Goal: Task Accomplishment & Management: Use online tool/utility

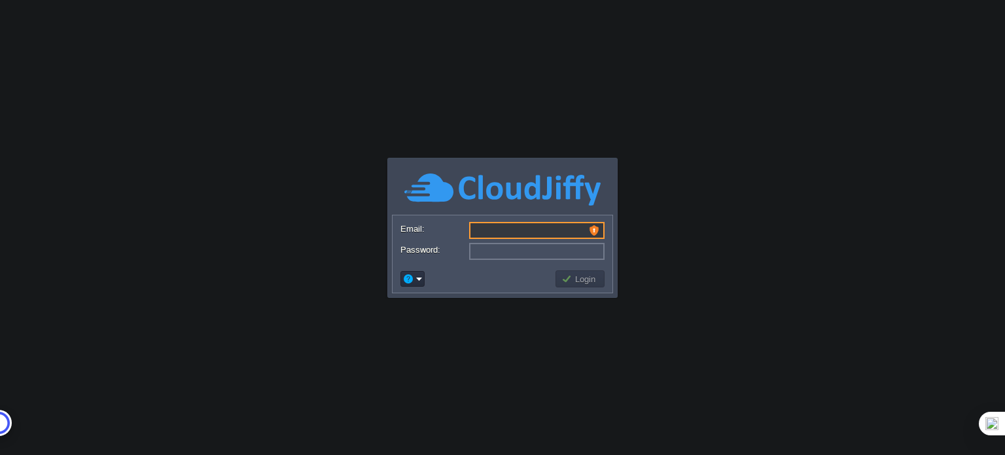
type input "[EMAIL_ADDRESS][DOMAIN_NAME]"
click at [510, 227] on input "[EMAIL_ADDRESS][DOMAIN_NAME]" at bounding box center [536, 230] width 135 height 17
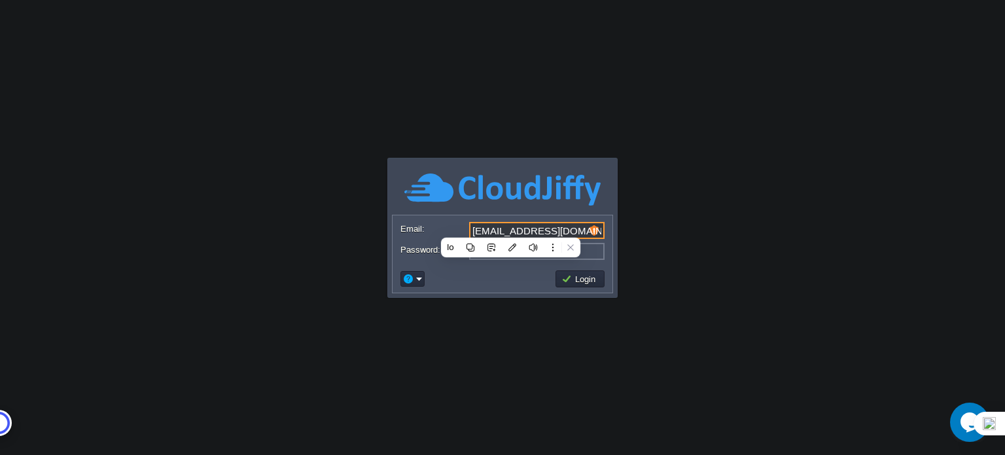
type input "a"
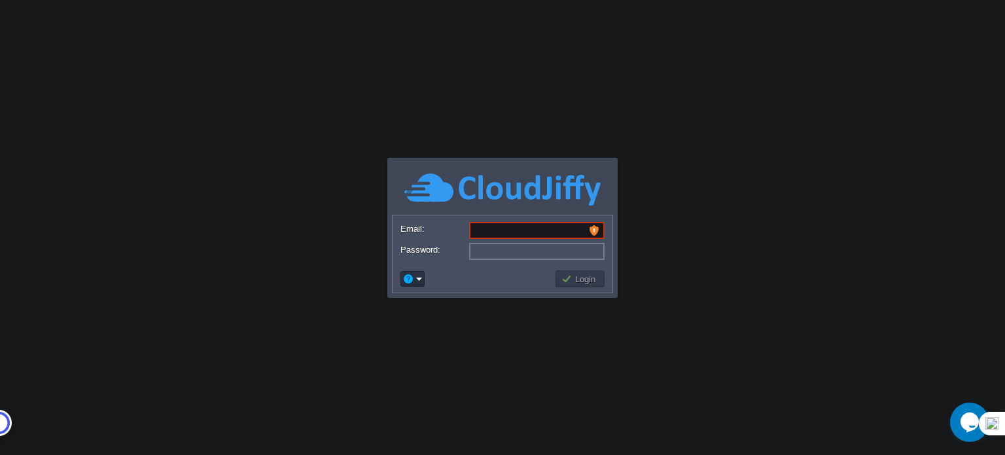
click at [597, 227] on input "Email:" at bounding box center [536, 230] width 135 height 17
type input "[EMAIL_ADDRESS][DOMAIN_NAME]"
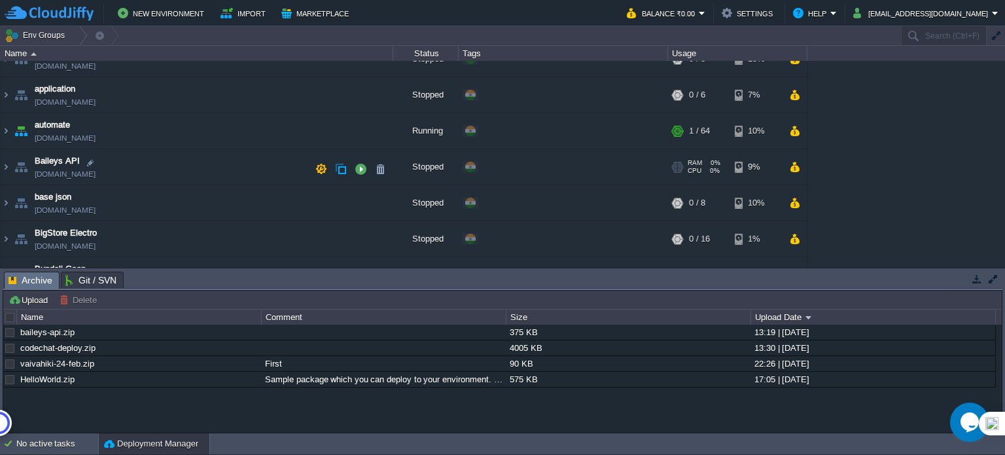
scroll to position [131, 0]
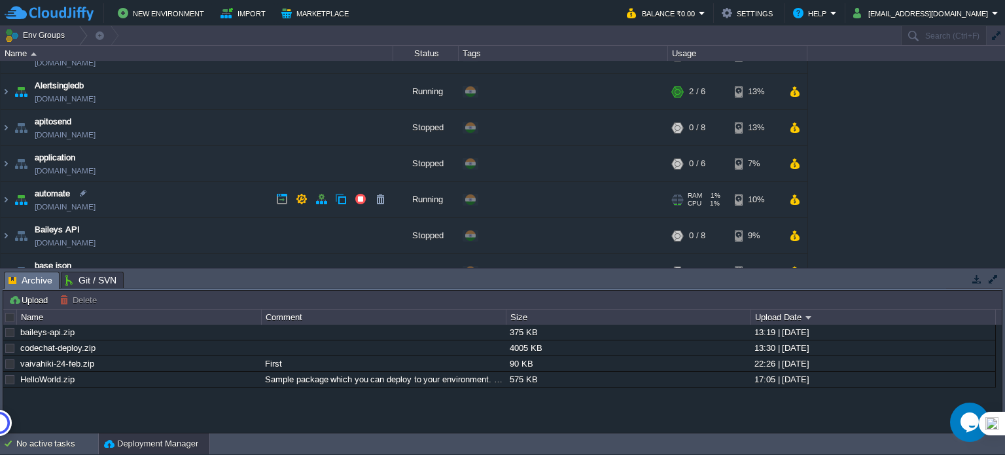
click at [82, 206] on link "[DOMAIN_NAME]" at bounding box center [65, 206] width 61 height 13
click at [7, 199] on img at bounding box center [6, 199] width 10 height 35
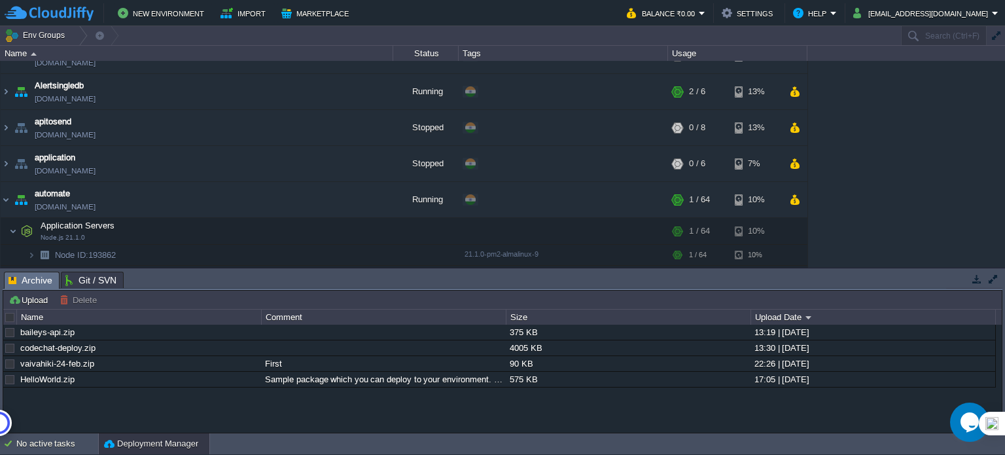
scroll to position [196, 0]
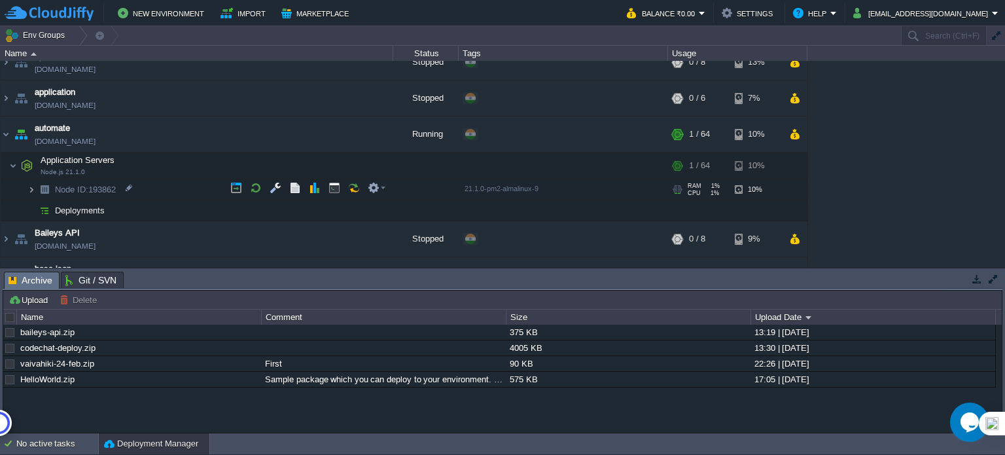
click at [29, 187] on img at bounding box center [31, 189] width 8 height 20
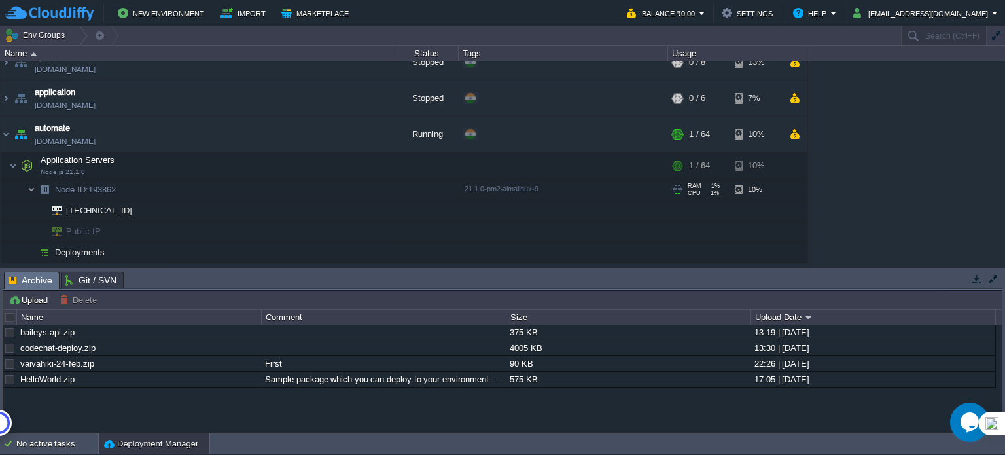
click at [29, 187] on img at bounding box center [31, 189] width 8 height 20
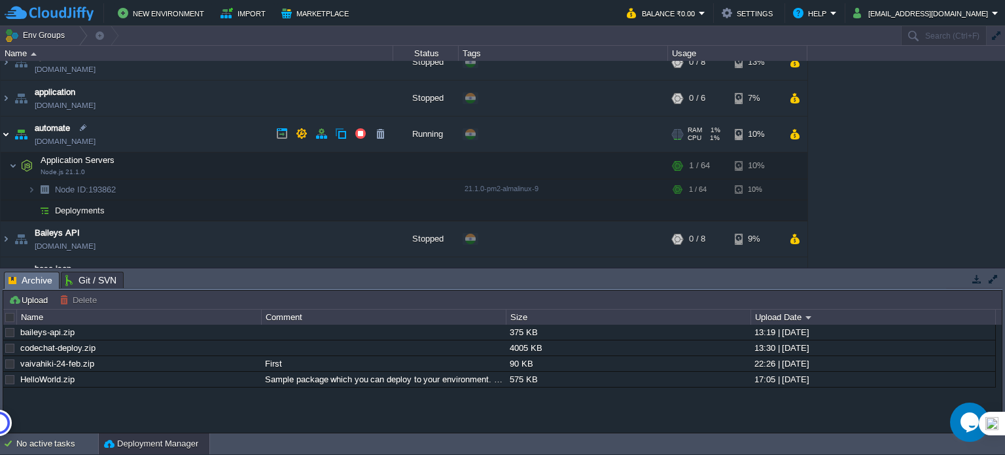
click at [8, 136] on img at bounding box center [6, 133] width 10 height 35
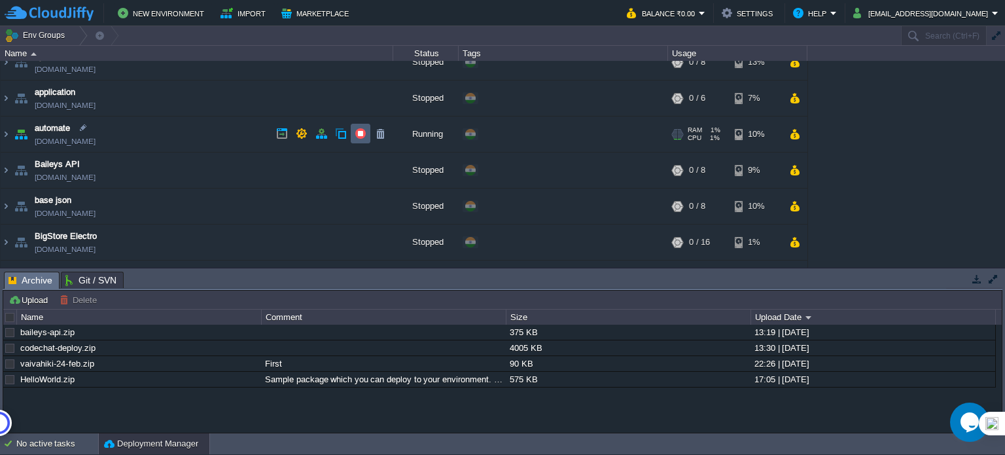
click at [357, 137] on button "button" at bounding box center [361, 134] width 12 height 12
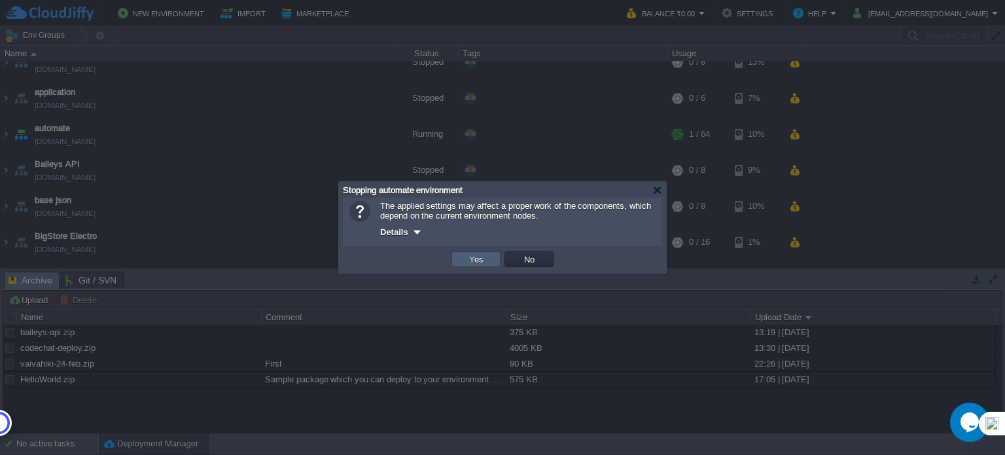
click at [471, 260] on button "Yes" at bounding box center [476, 259] width 22 height 12
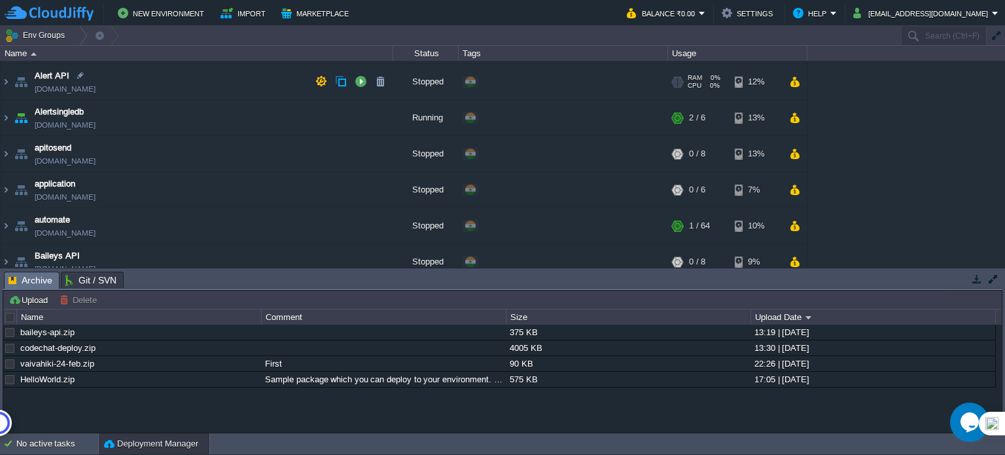
scroll to position [65, 0]
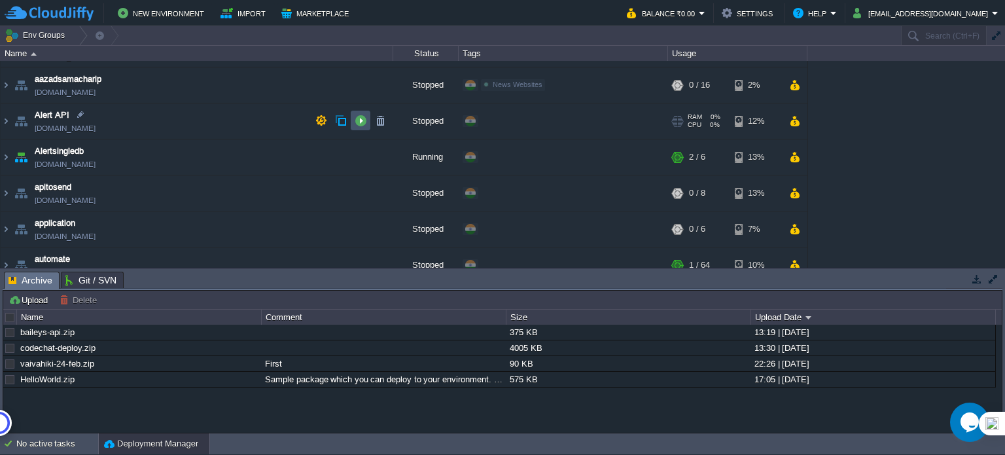
click at [359, 121] on button "button" at bounding box center [361, 121] width 12 height 12
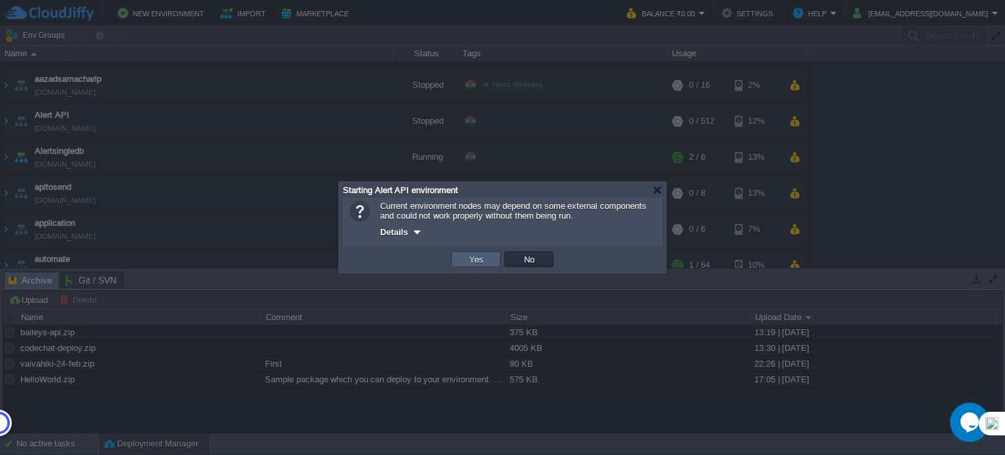
click at [484, 258] on button "Yes" at bounding box center [476, 259] width 22 height 12
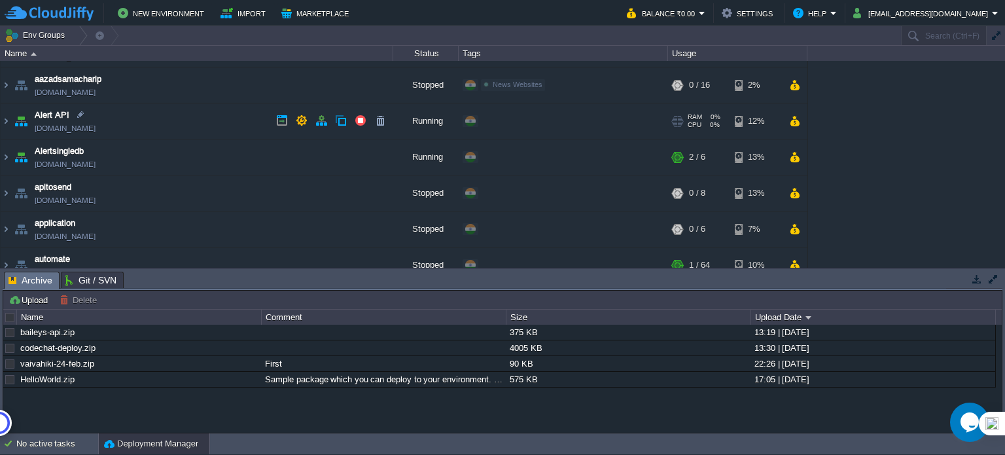
click at [71, 128] on link "[DOMAIN_NAME]" at bounding box center [65, 128] width 61 height 13
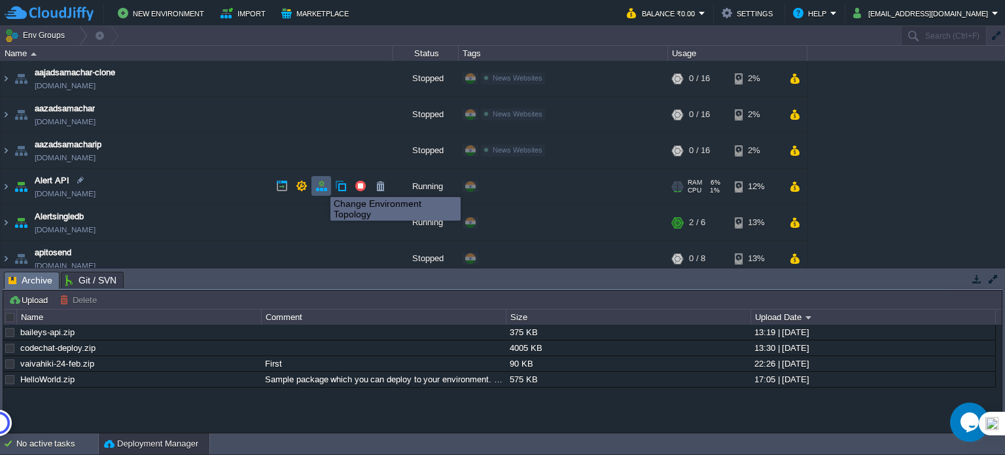
click at [321, 185] on button "button" at bounding box center [321, 186] width 12 height 12
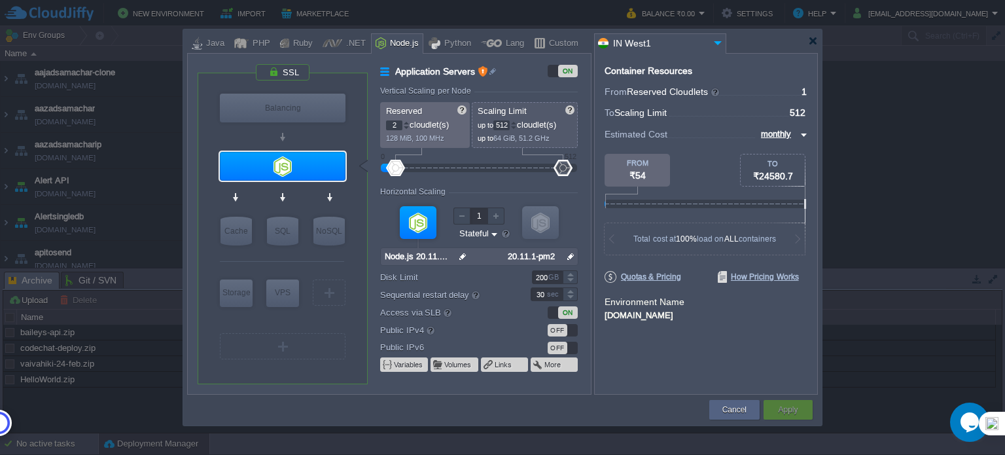
click at [407, 122] on div at bounding box center [406, 122] width 7 height 5
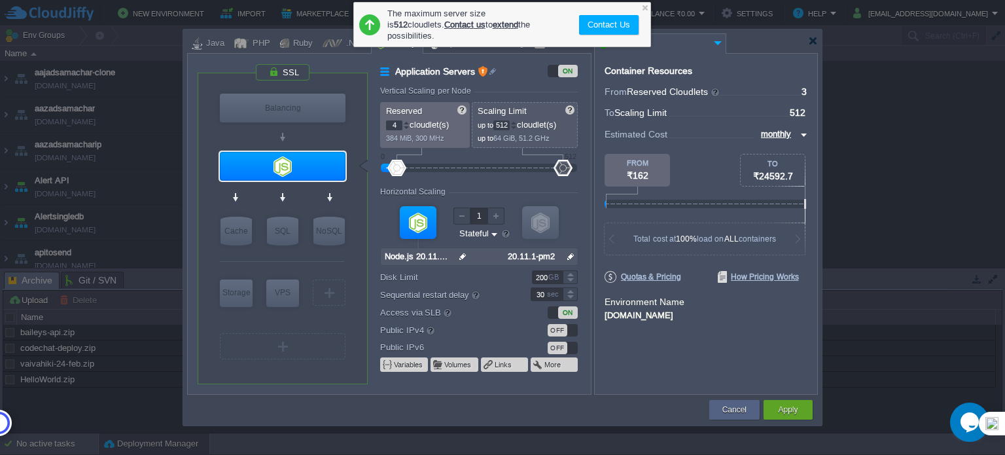
click at [407, 122] on div at bounding box center [406, 122] width 7 height 5
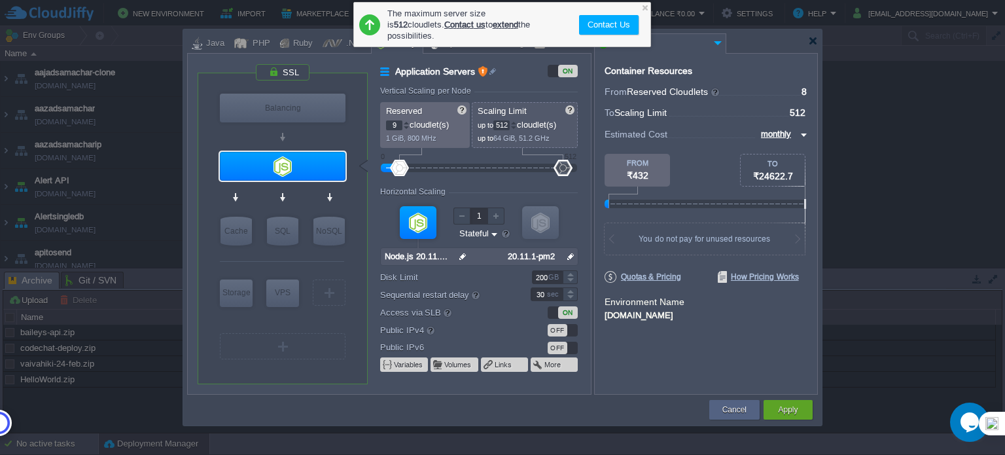
click at [407, 122] on div at bounding box center [406, 122] width 7 height 5
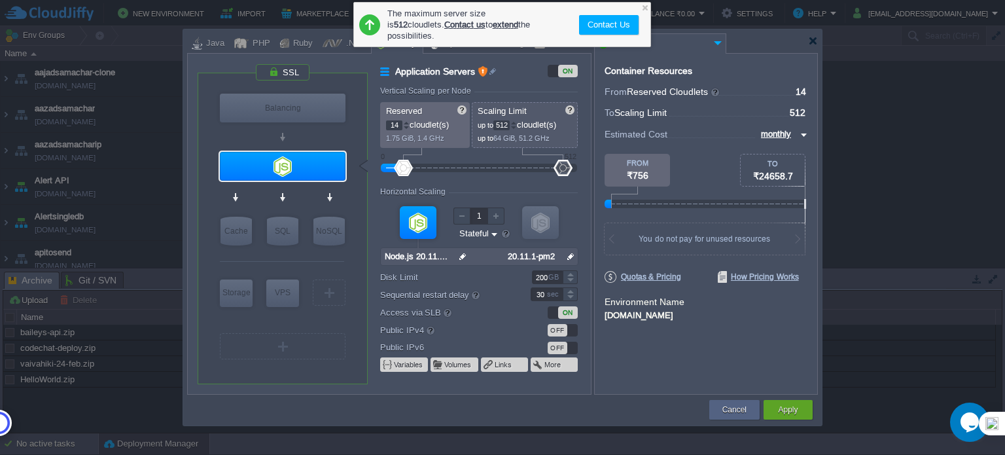
click at [407, 122] on div at bounding box center [406, 122] width 7 height 5
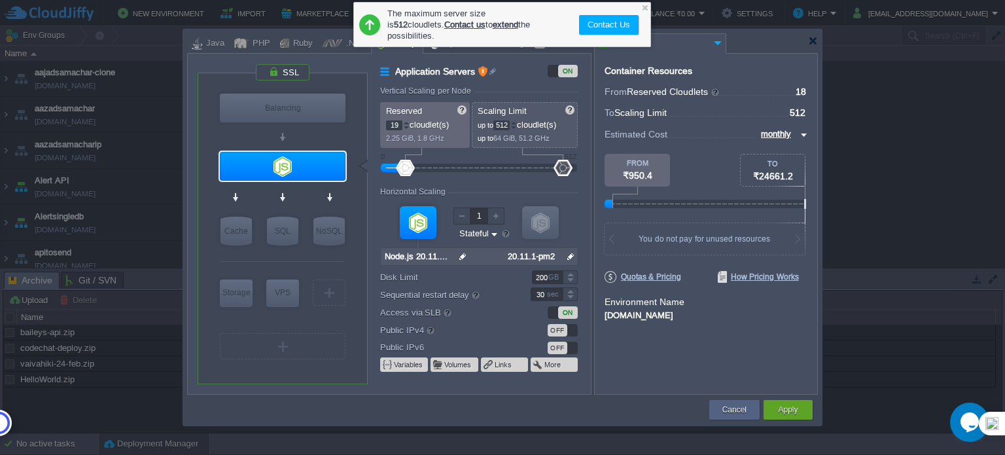
click at [407, 122] on div at bounding box center [406, 122] width 7 height 5
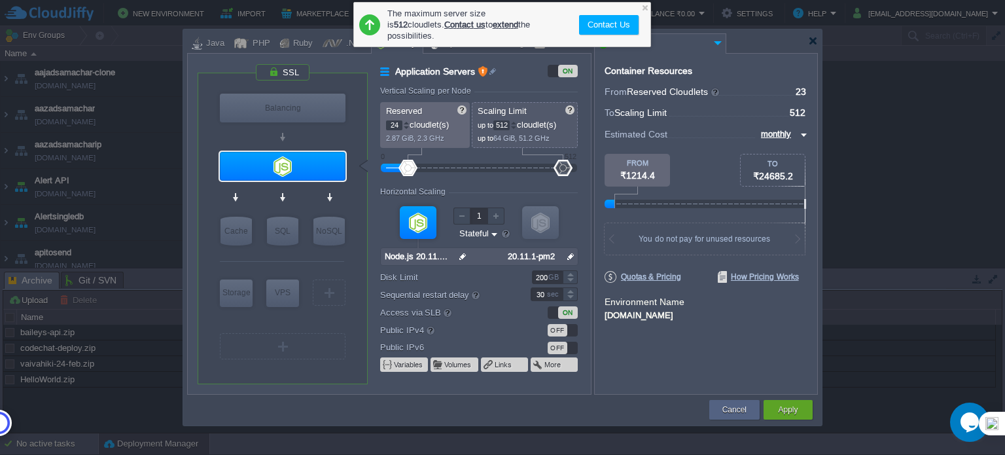
click at [407, 122] on div at bounding box center [406, 122] width 7 height 5
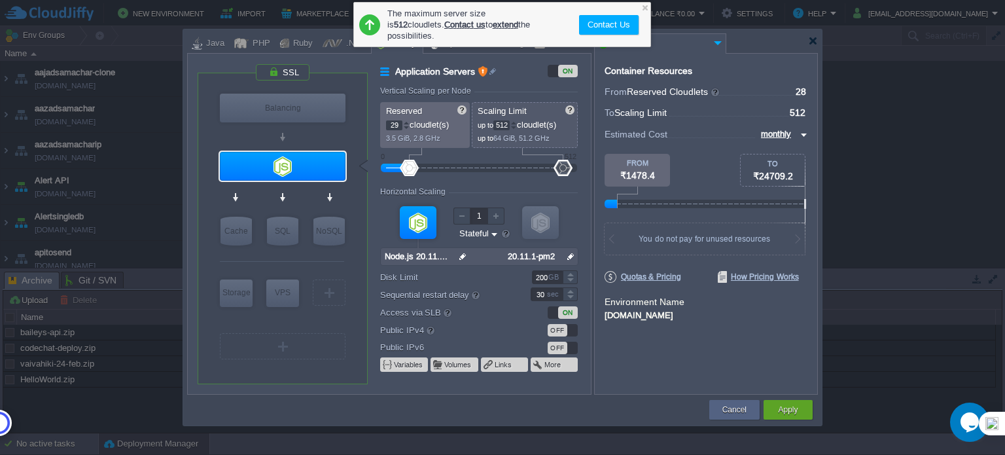
click at [407, 122] on div at bounding box center [406, 122] width 7 height 5
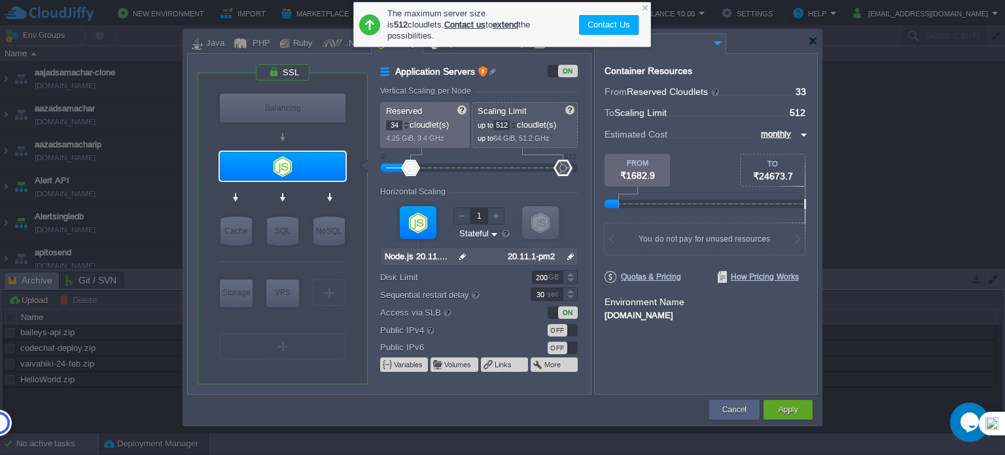
click at [407, 122] on div at bounding box center [406, 122] width 7 height 5
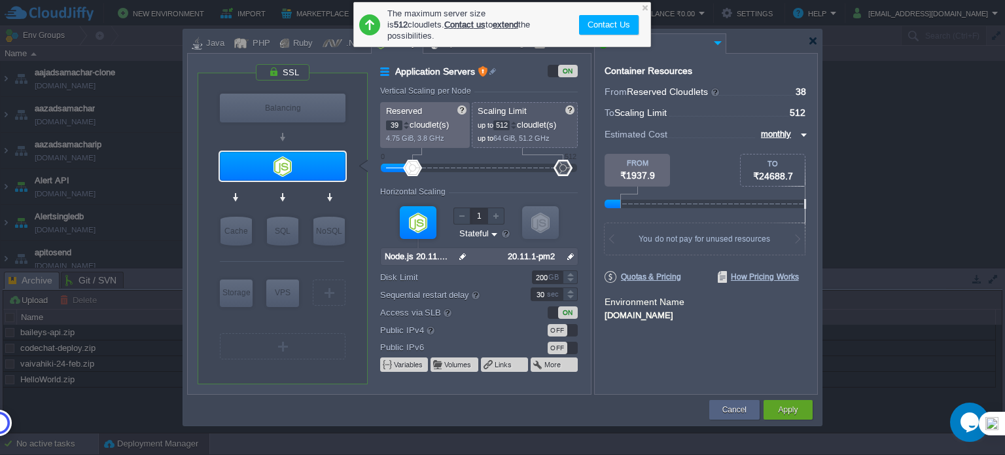
click at [407, 122] on div at bounding box center [406, 122] width 7 height 5
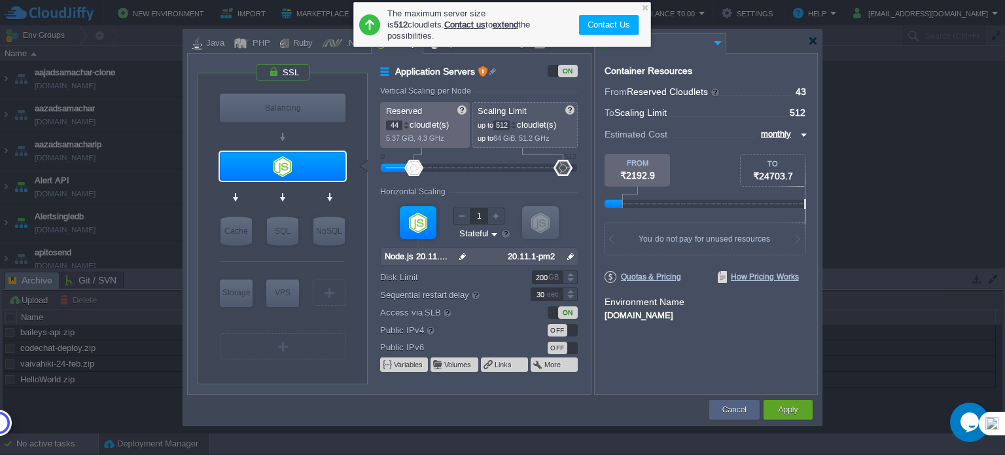
click at [407, 122] on div at bounding box center [406, 122] width 7 height 5
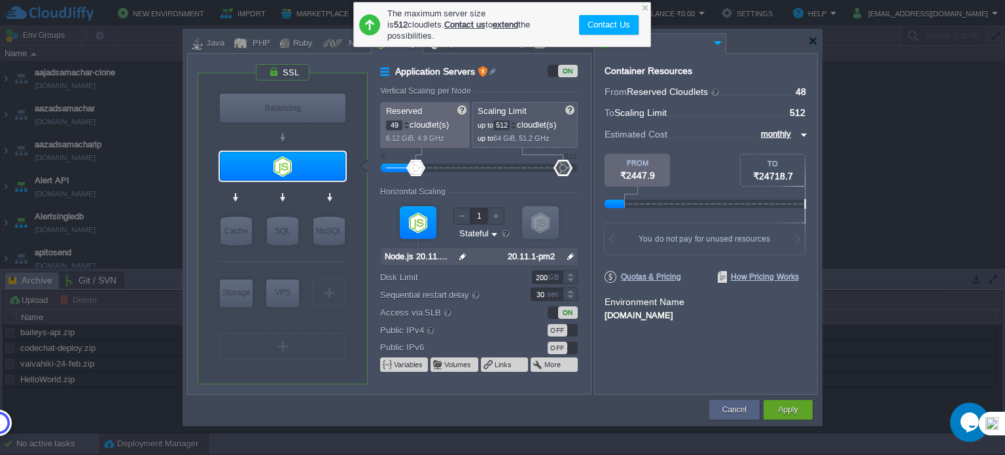
click at [407, 122] on div at bounding box center [406, 122] width 7 height 5
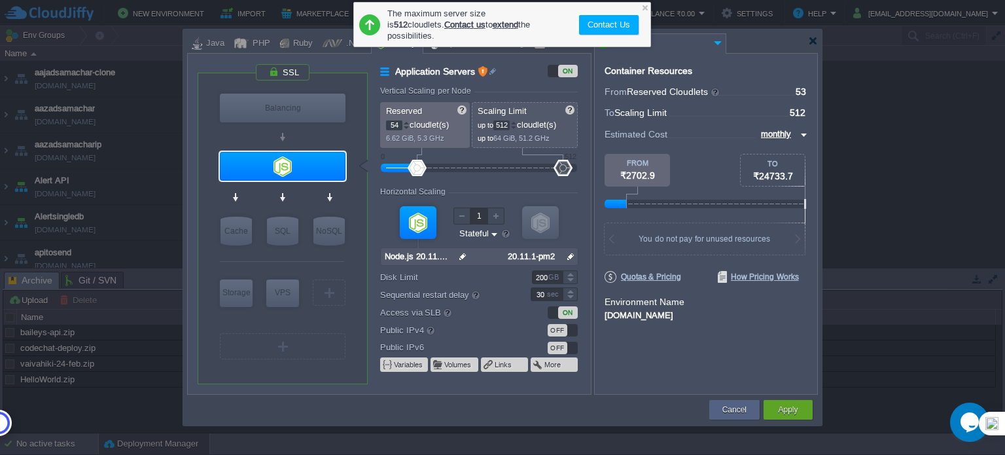
click at [407, 122] on div at bounding box center [406, 122] width 7 height 5
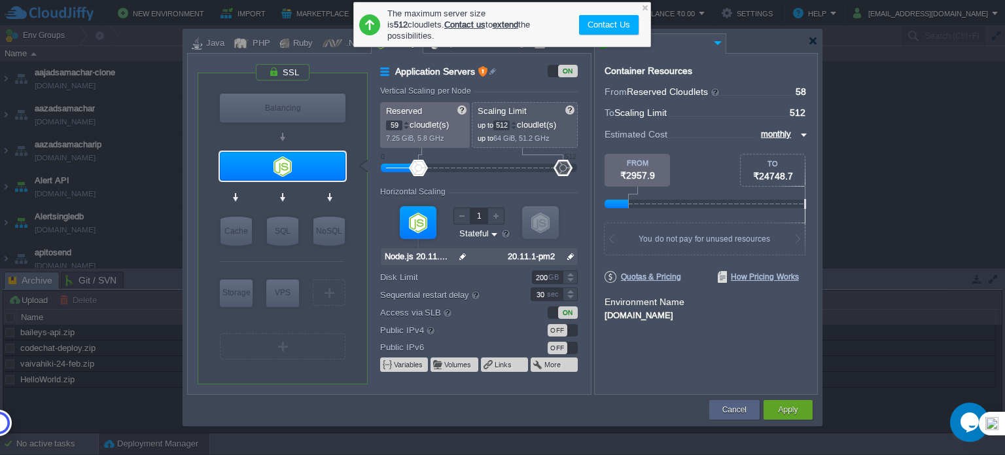
click at [407, 122] on div at bounding box center [406, 122] width 7 height 5
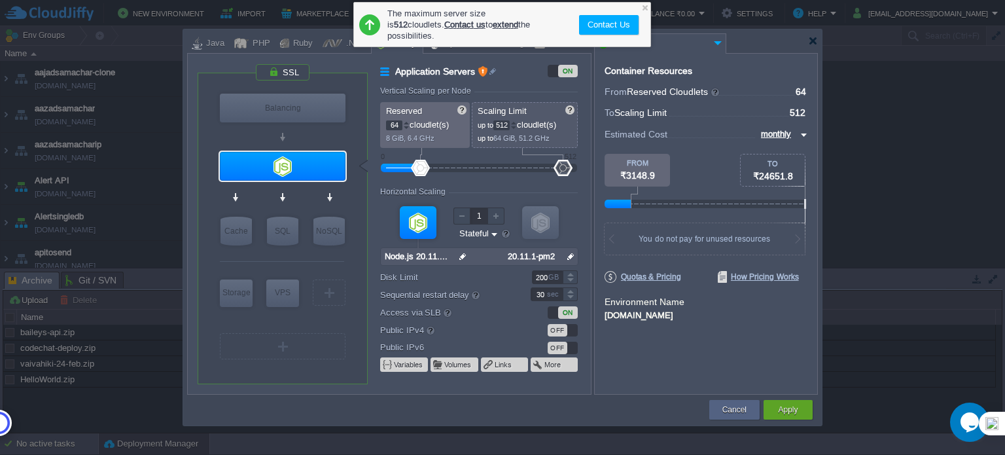
click at [407, 122] on div at bounding box center [406, 122] width 7 height 5
drag, startPoint x: 398, startPoint y: 126, endPoint x: 385, endPoint y: 126, distance: 13.1
click at [385, 126] on div "Reserved 64 cloudlet(s) 8 GiB, 6.4 GHz" at bounding box center [425, 125] width 90 height 46
click at [403, 122] on div at bounding box center [406, 122] width 7 height 5
type input "32"
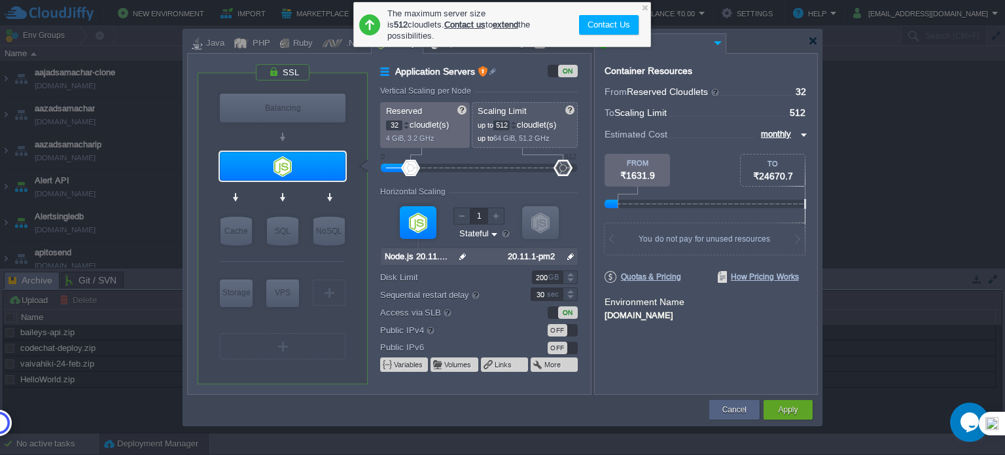
click at [403, 122] on div at bounding box center [406, 122] width 7 height 5
click at [728, 408] on button "Cancel" at bounding box center [734, 409] width 24 height 13
